Goal: Understand process/instructions: Learn how to perform a task or action

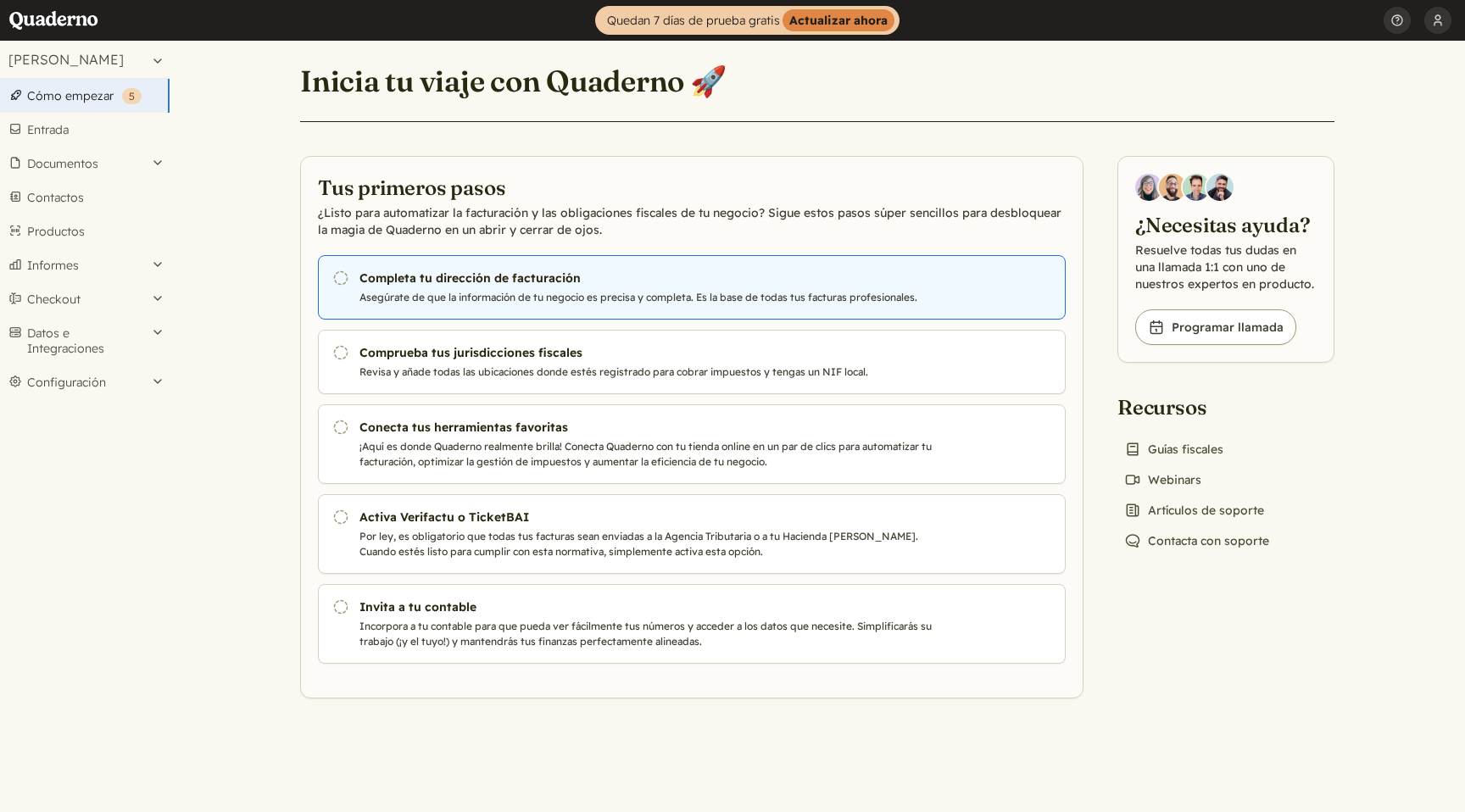
click at [432, 307] on link "Pendiente Completa tu dirección de facturación Asegúrate de que la información …" at bounding box center [691, 288] width 747 height 65
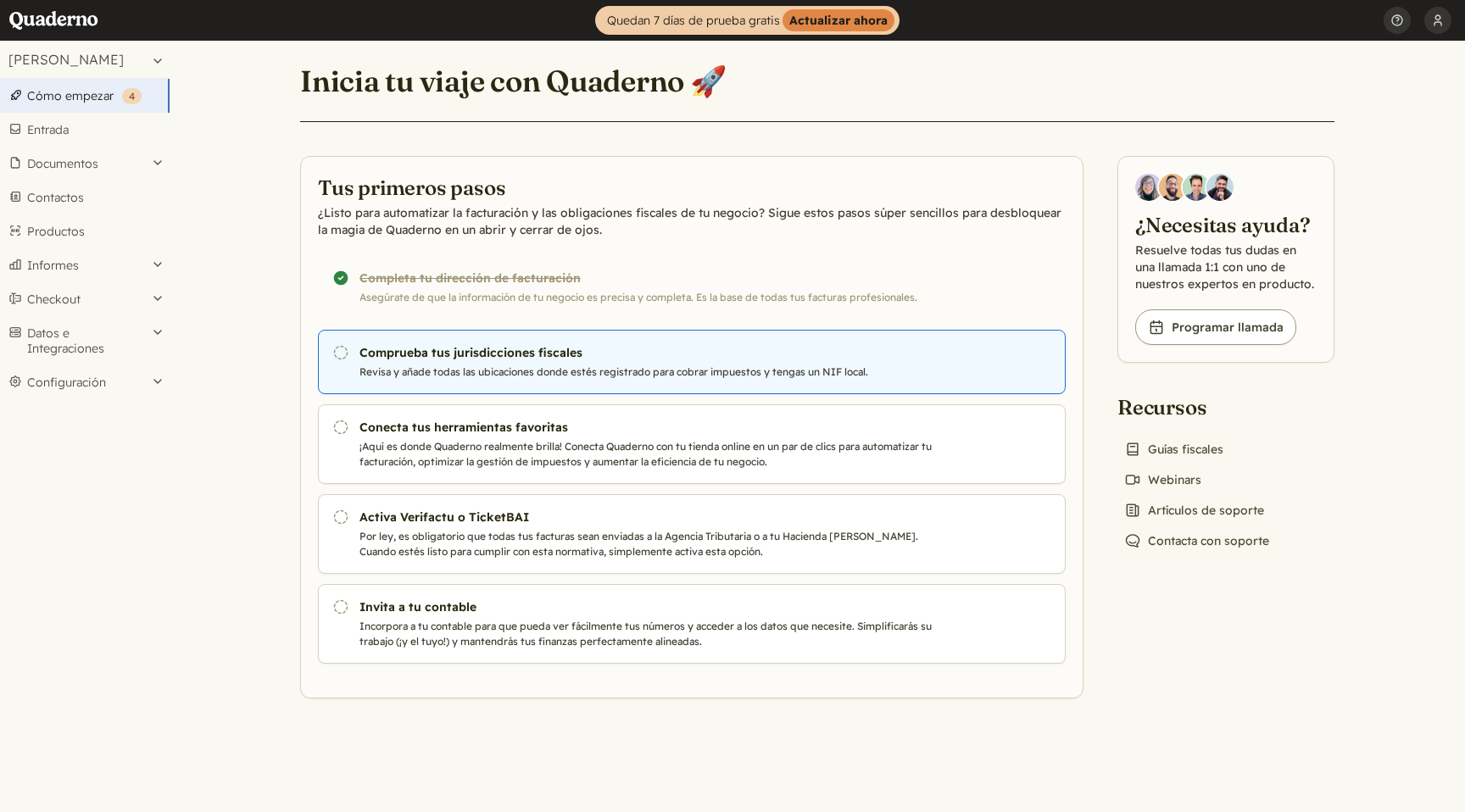
click at [648, 356] on h3 "Comprueba tus jurisdicciones fiscales" at bounding box center [648, 352] width 578 height 17
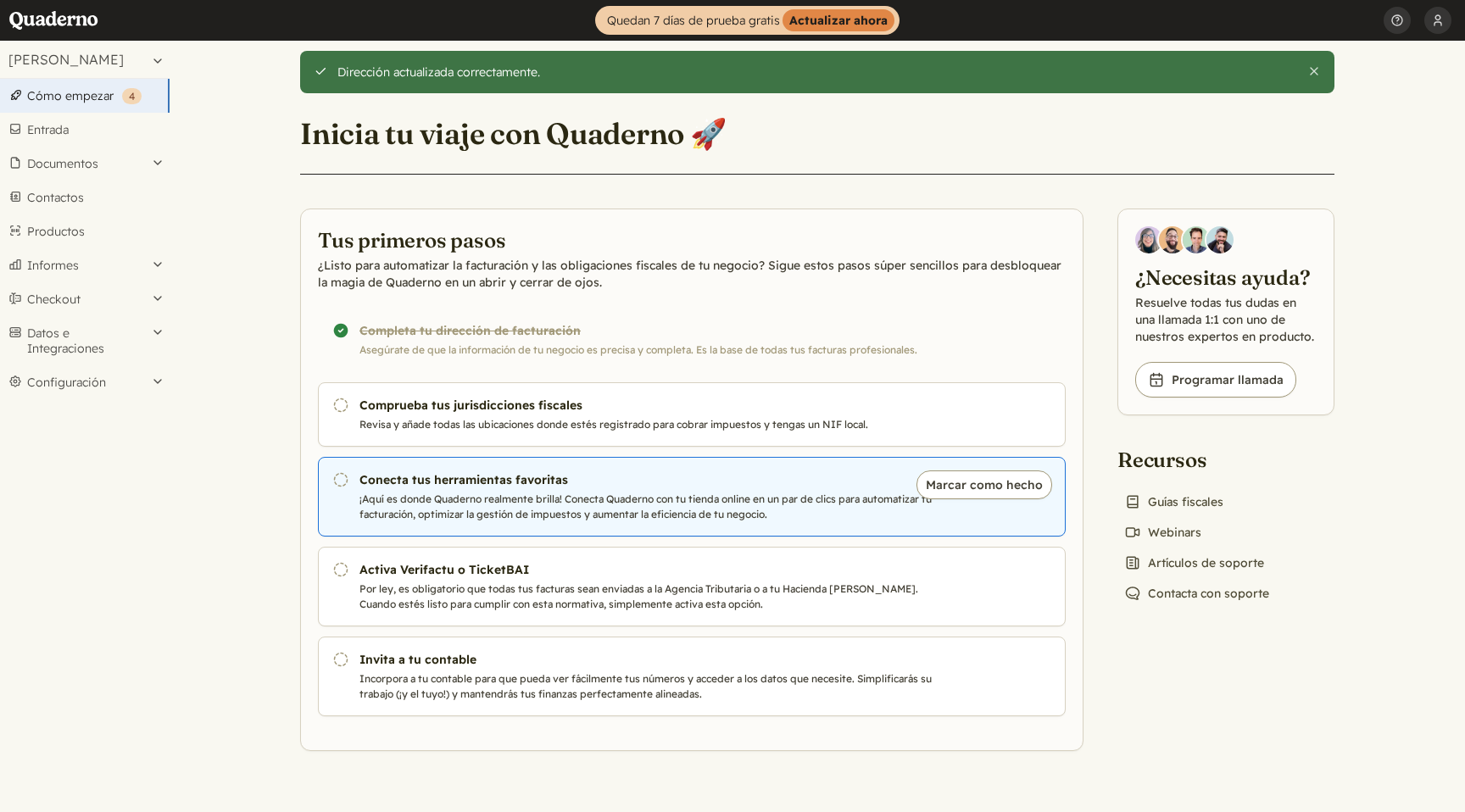
click at [438, 500] on p "¡Aquí es donde Quaderno realmente brilla! Conecta Quaderno con tu tienda online…" at bounding box center [648, 507] width 578 height 30
